Goal: Information Seeking & Learning: Find specific fact

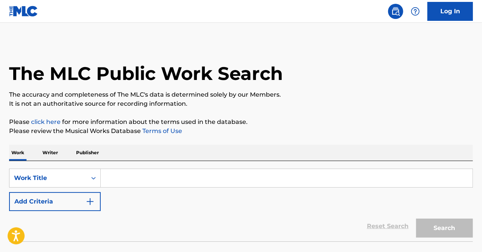
click at [148, 180] on input "Search Form" at bounding box center [287, 178] width 372 height 18
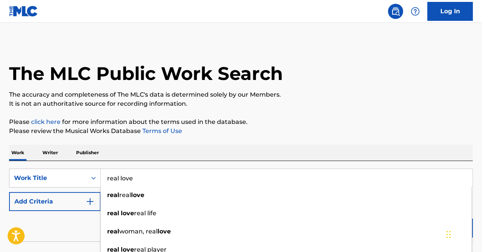
type input "real love"
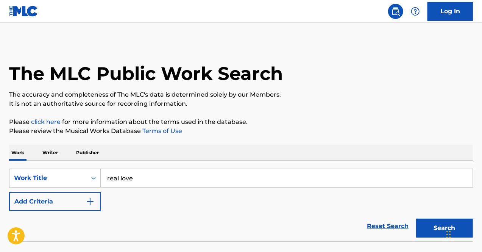
click at [56, 208] on button "Add Criteria" at bounding box center [55, 201] width 92 height 19
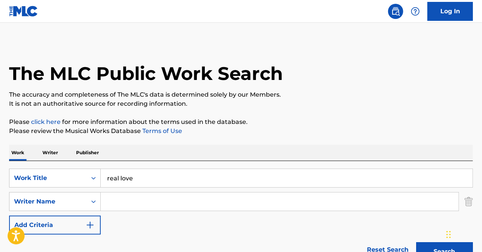
click at [139, 198] on input "Search Form" at bounding box center [280, 201] width 358 height 18
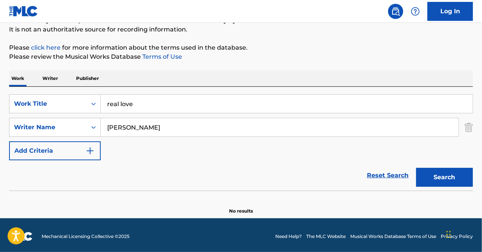
scroll to position [76, 0]
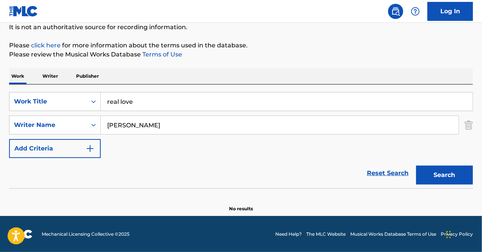
type input "[PERSON_NAME]"
click at [429, 168] on button "Search" at bounding box center [444, 174] width 57 height 19
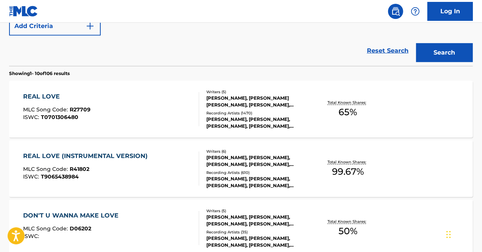
scroll to position [200, 0]
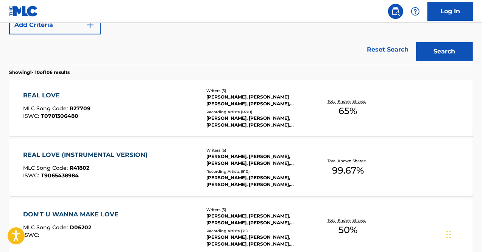
click at [122, 101] on div "REAL LOVE MLC Song Code : R27709 ISWC : T0701306480" at bounding box center [111, 108] width 176 height 34
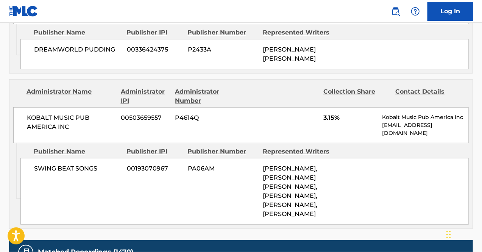
scroll to position [1622, 0]
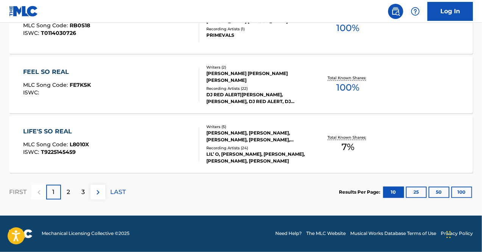
scroll to position [243, 0]
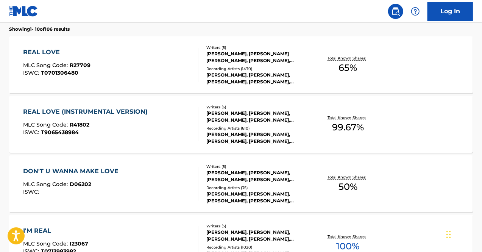
click at [155, 118] on div "REAL LOVE (INSTRUMENTAL VERSION) MLC Song Code : R41802 ISWC : T9065438984" at bounding box center [111, 124] width 176 height 34
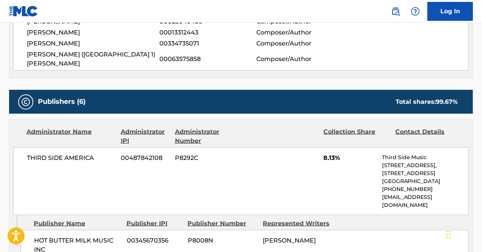
scroll to position [461, 0]
